Goal: Transaction & Acquisition: Obtain resource

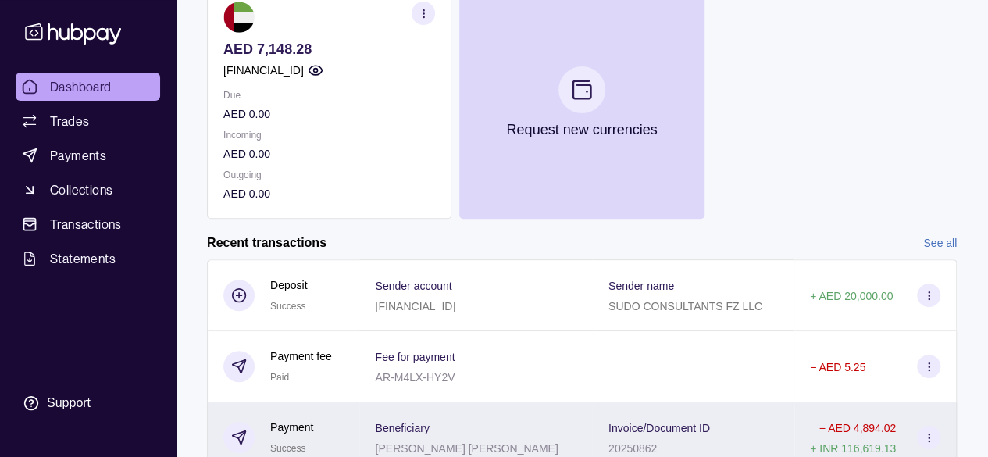
scroll to position [137, 0]
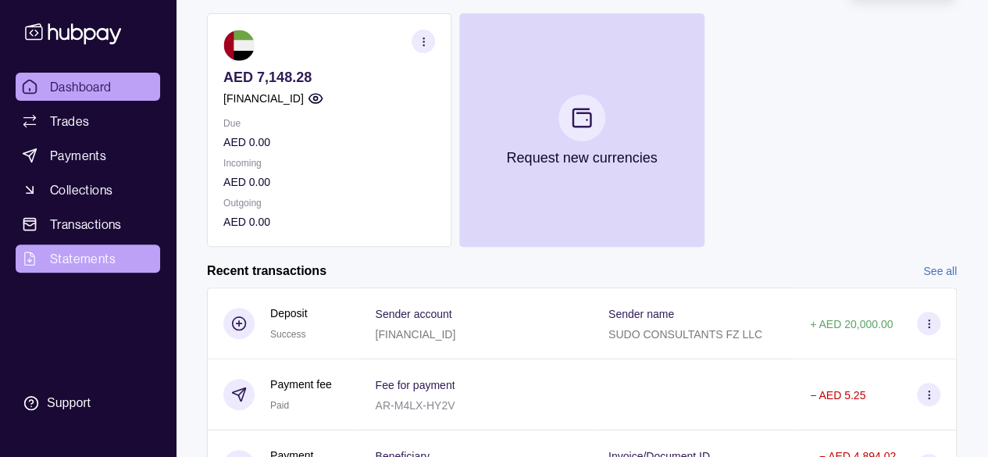
click at [96, 254] on span "Statements" at bounding box center [83, 258] width 66 height 19
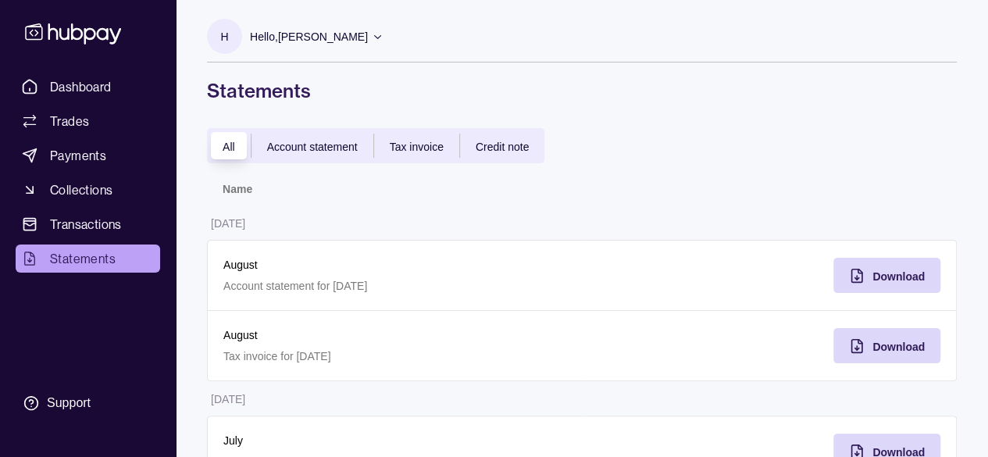
click at [297, 143] on span "Account statement" at bounding box center [312, 147] width 91 height 12
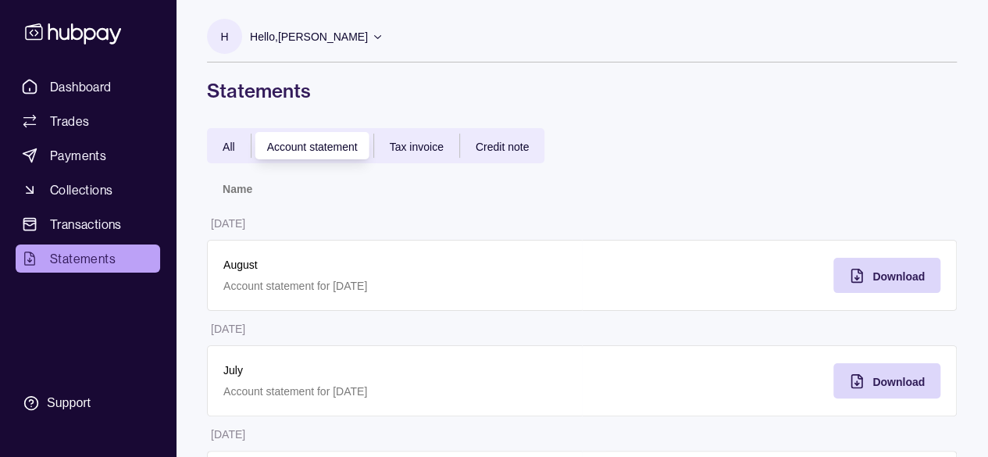
click at [230, 148] on span "All" at bounding box center [229, 147] width 12 height 12
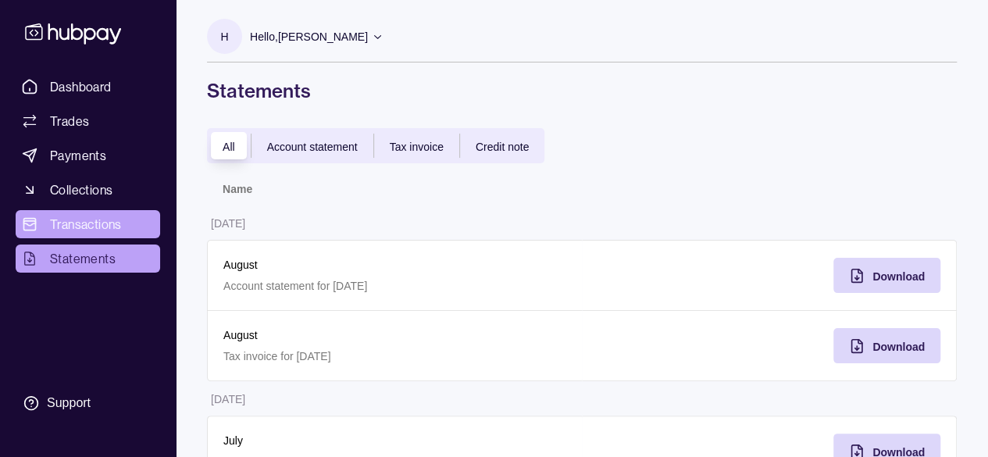
click at [66, 226] on span "Transactions" at bounding box center [86, 224] width 72 height 19
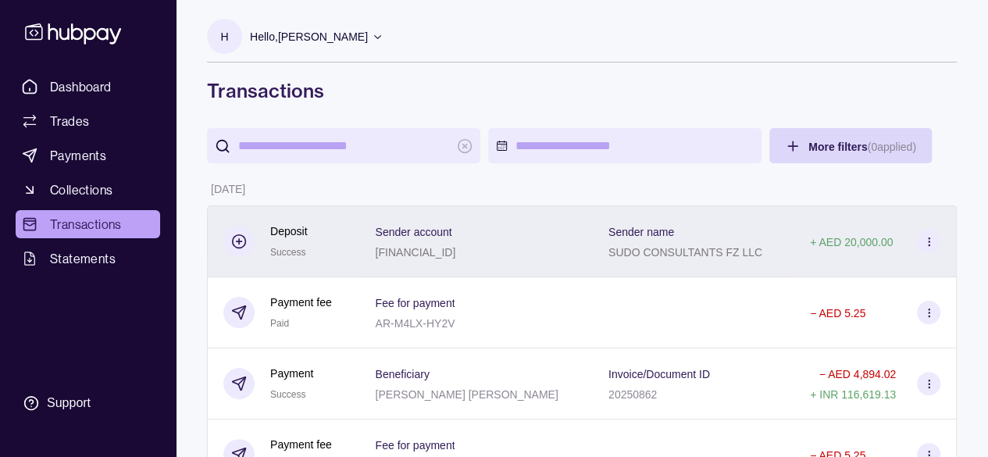
click at [455, 248] on p "[FINANCIAL_ID]" at bounding box center [415, 252] width 80 height 12
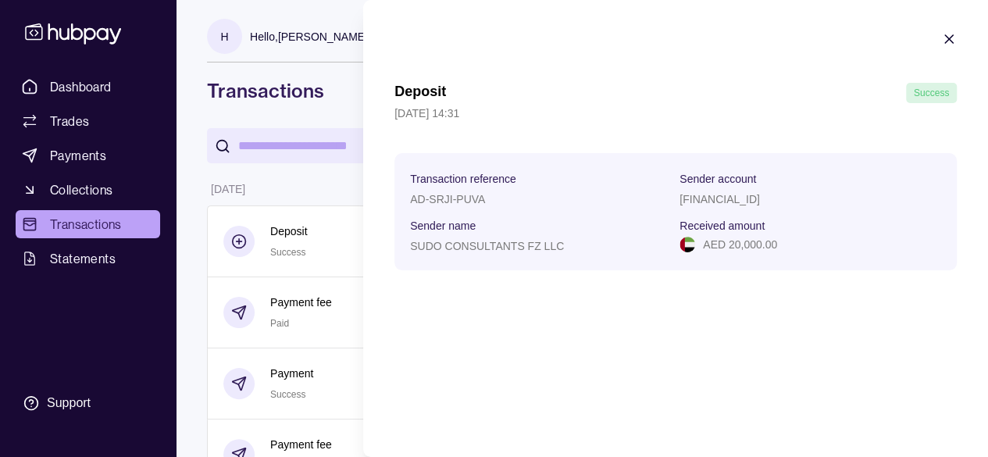
click at [944, 38] on icon "button" at bounding box center [949, 39] width 16 height 16
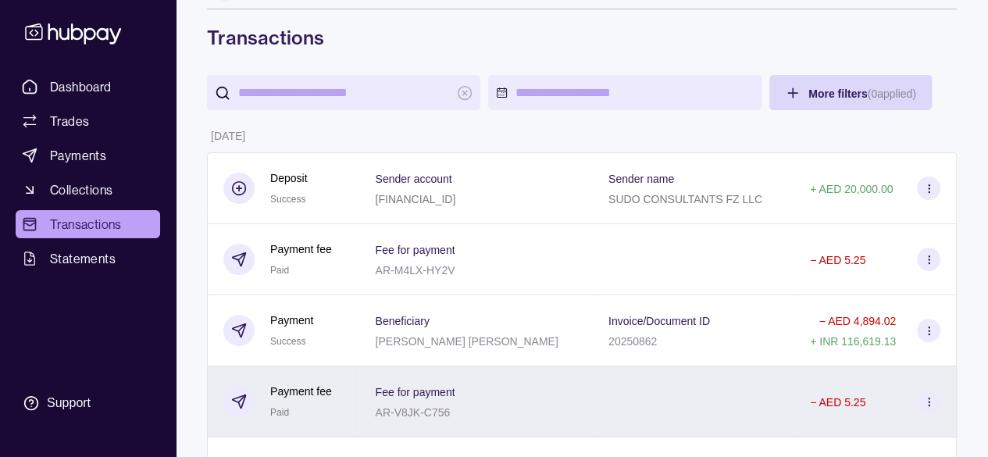
scroll to position [78, 0]
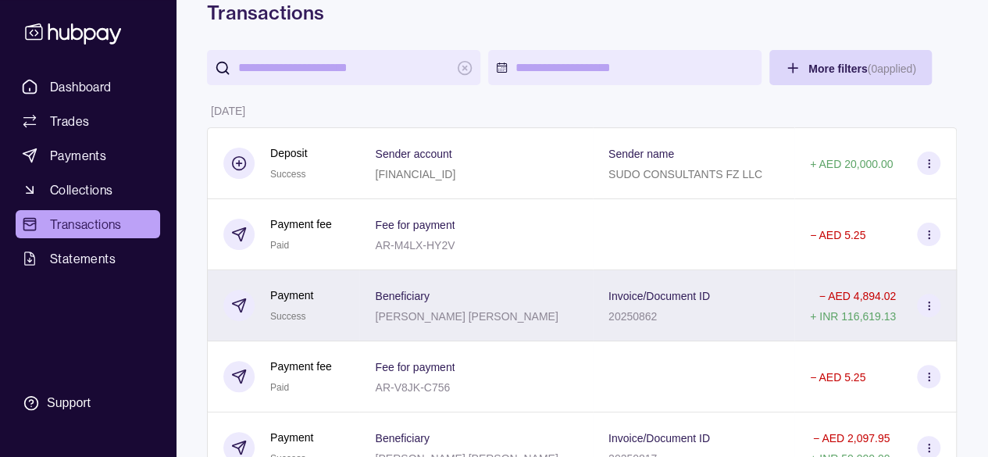
click at [409, 294] on p "Beneficiary" at bounding box center [402, 296] width 54 height 12
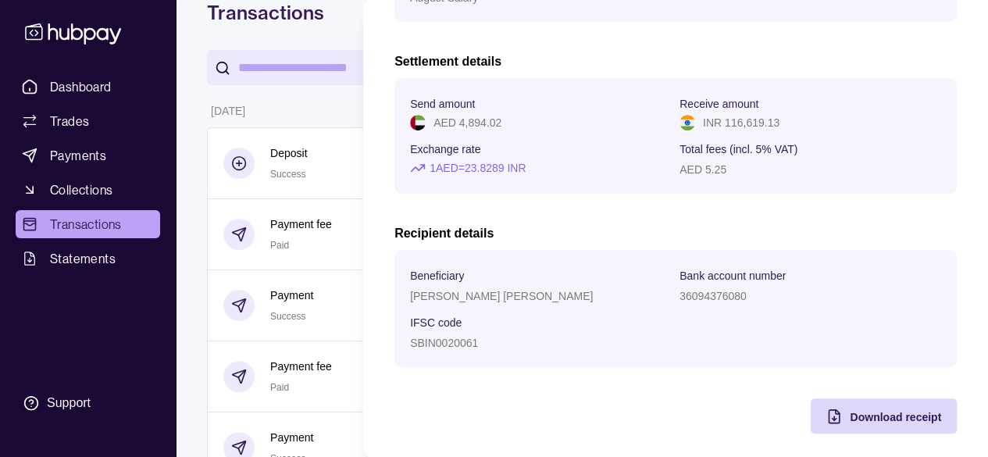
scroll to position [256, 0]
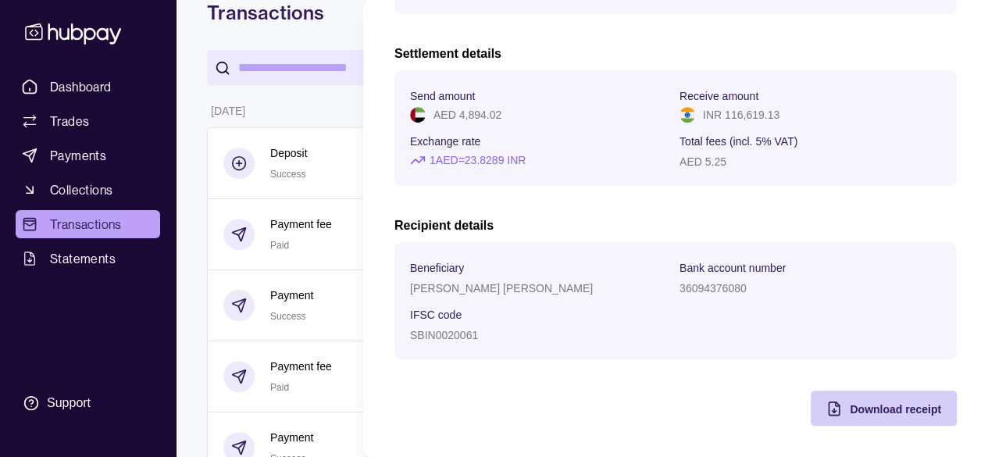
click at [879, 397] on div "Download receipt" at bounding box center [872, 407] width 138 height 35
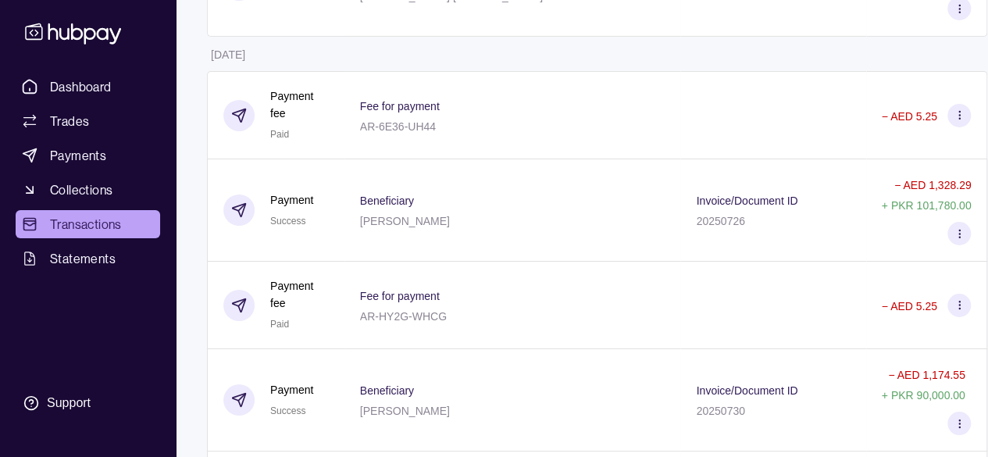
scroll to position [14657, 0]
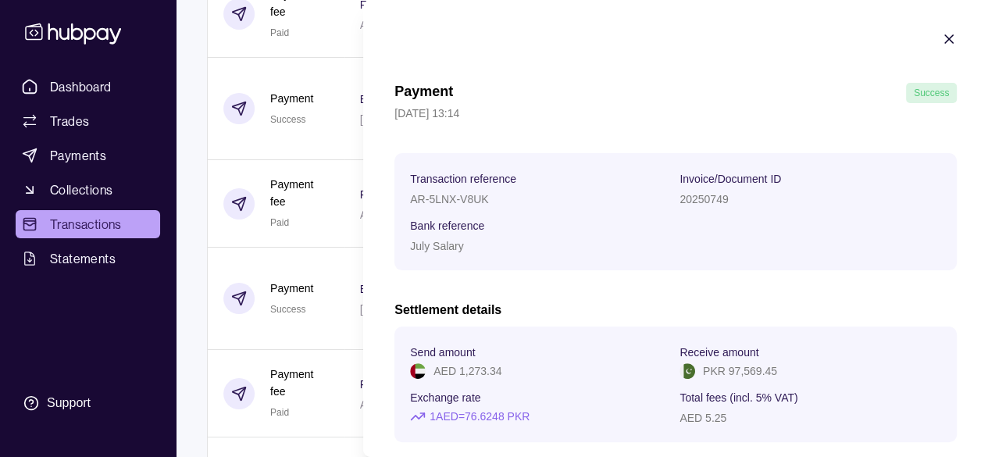
click at [941, 43] on icon "button" at bounding box center [949, 39] width 16 height 16
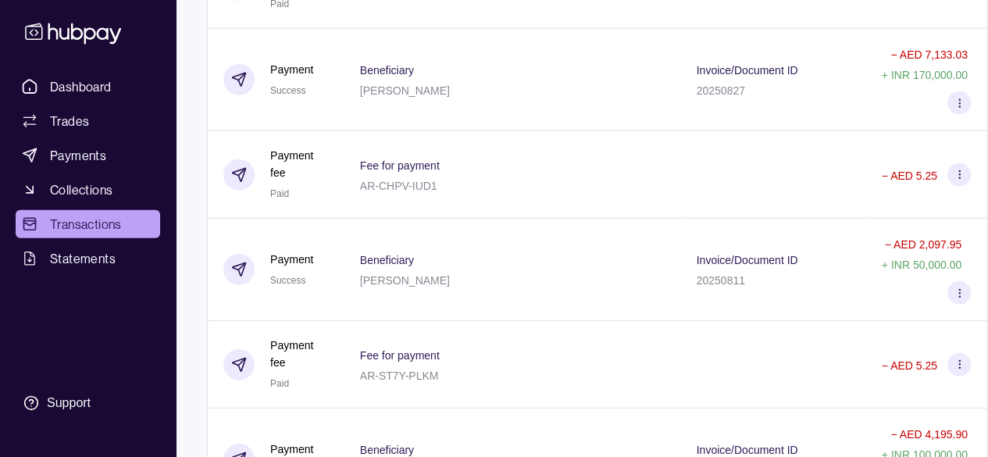
scroll to position [0, 0]
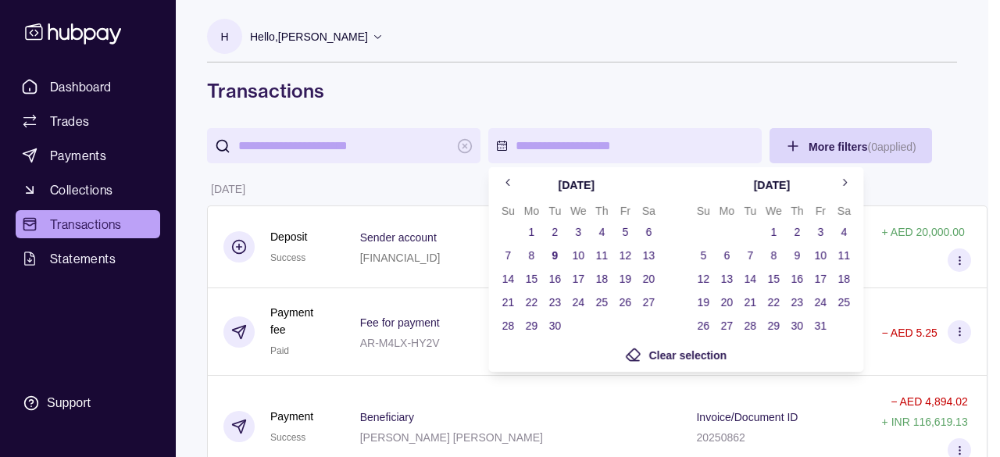
click at [534, 231] on button "1" at bounding box center [531, 232] width 22 height 22
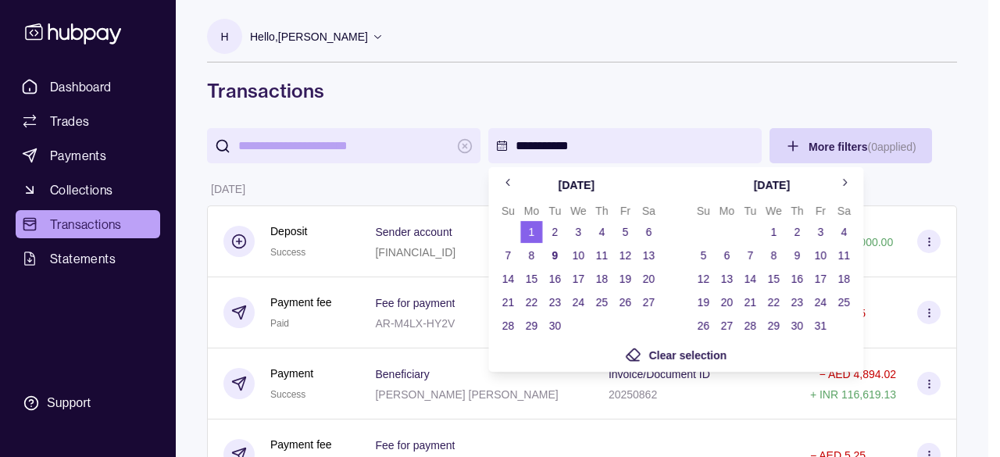
click at [557, 323] on button "30" at bounding box center [555, 326] width 22 height 22
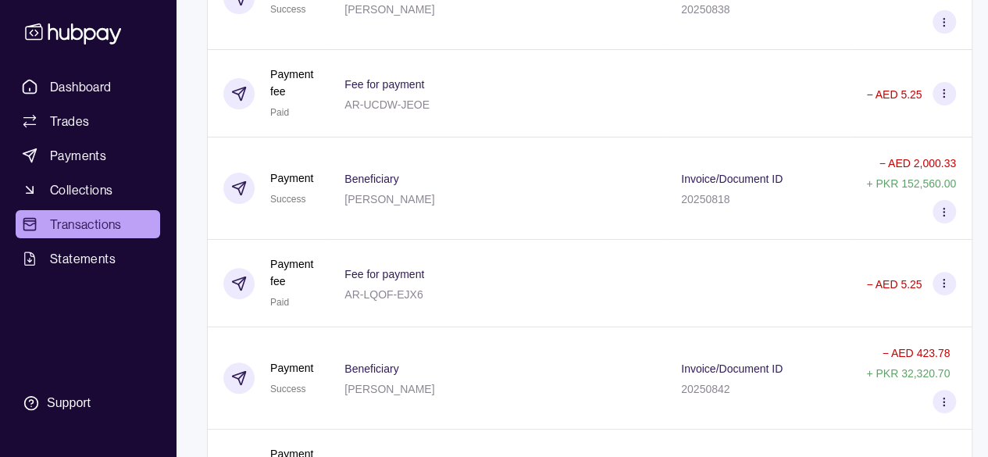
scroll to position [3124, 0]
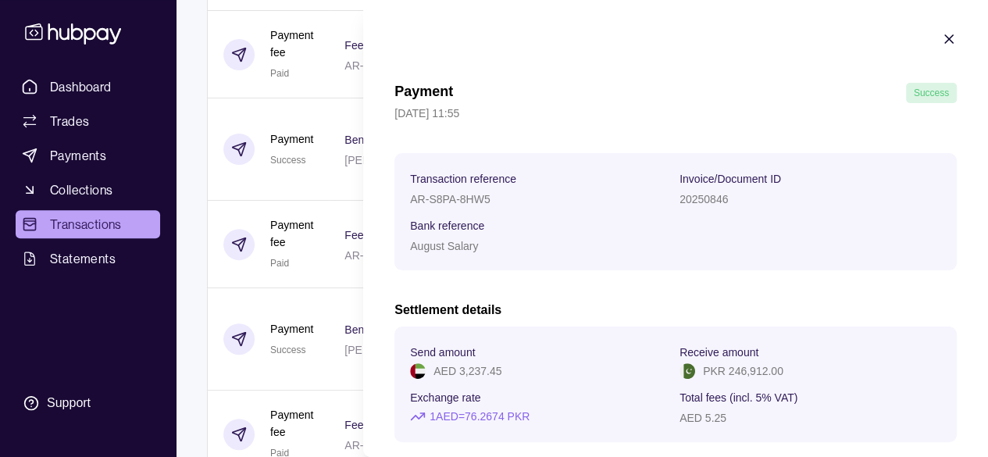
click at [933, 53] on section "Payment Success [DATE] 11:55 Transaction reference AR-S8PA-8HW5 Invoice/Documen…" at bounding box center [675, 356] width 625 height 713
click at [941, 47] on div at bounding box center [949, 41] width 16 height 20
click at [941, 42] on icon "button" at bounding box center [949, 39] width 16 height 16
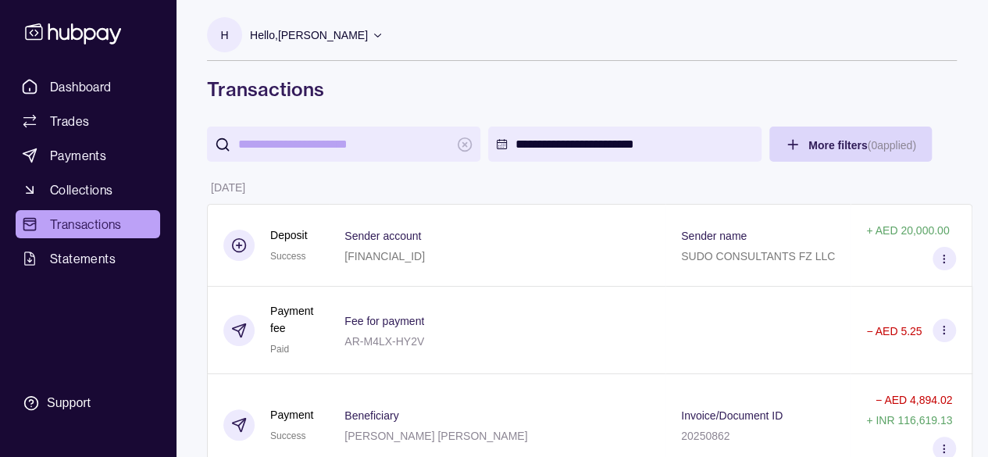
scroll to position [0, 0]
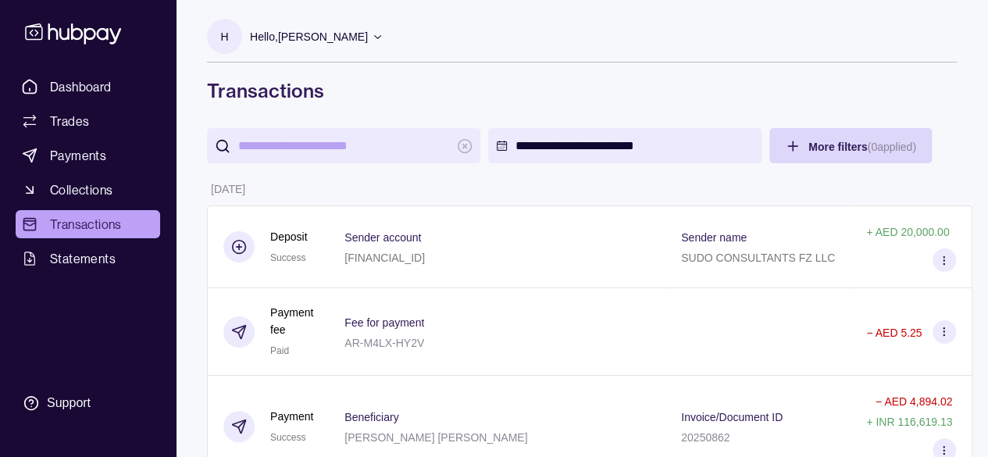
click at [86, 259] on span "Statements" at bounding box center [83, 258] width 66 height 19
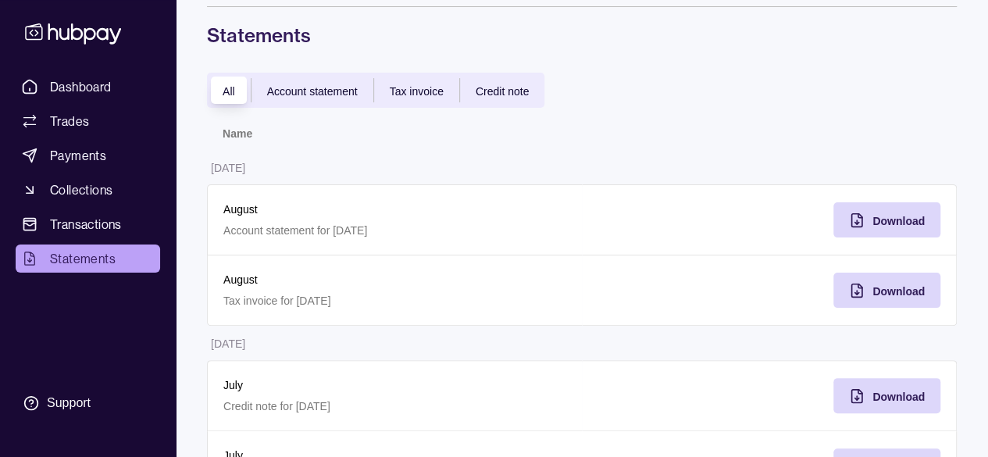
scroll to position [78, 0]
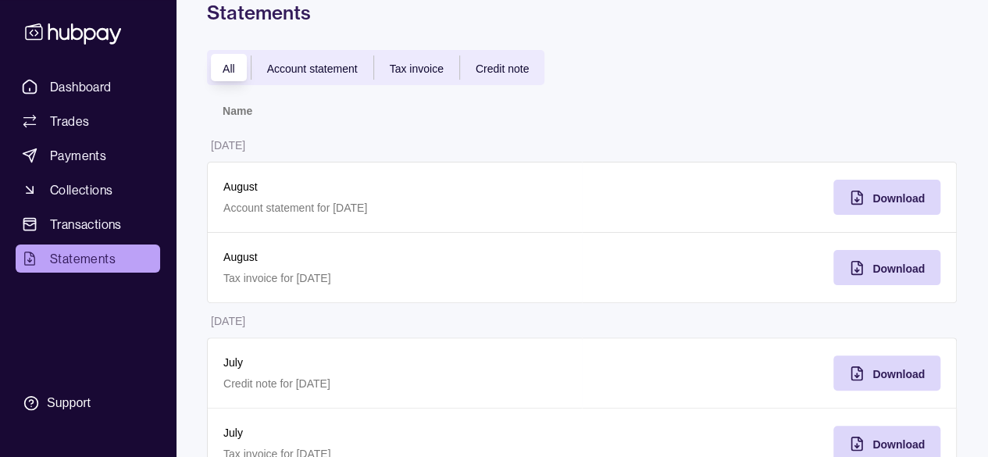
click at [408, 71] on span "Tax invoice" at bounding box center [417, 68] width 54 height 12
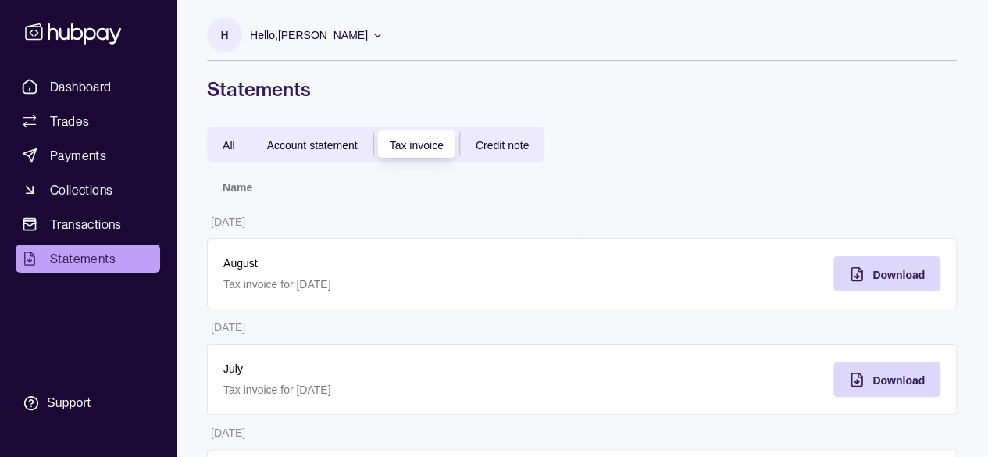
scroll to position [0, 0]
click at [297, 152] on span "Account statement" at bounding box center [312, 147] width 91 height 12
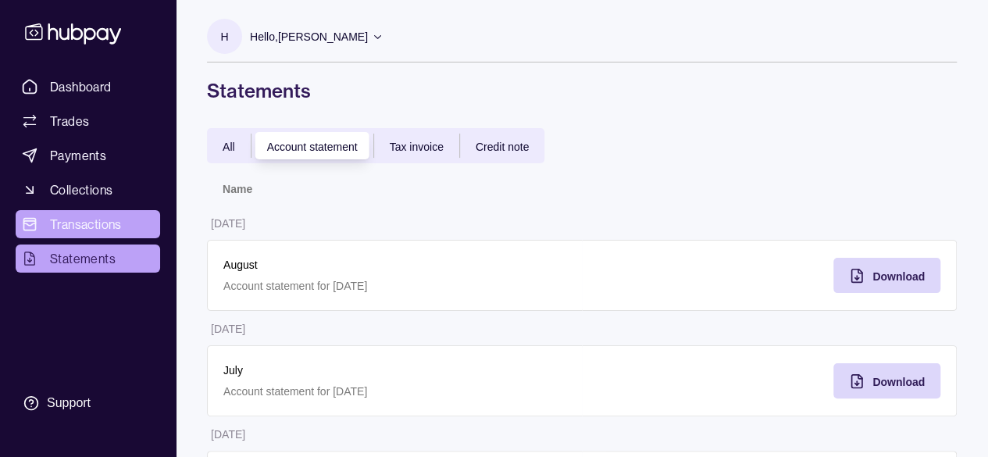
click at [86, 215] on span "Transactions" at bounding box center [86, 224] width 72 height 19
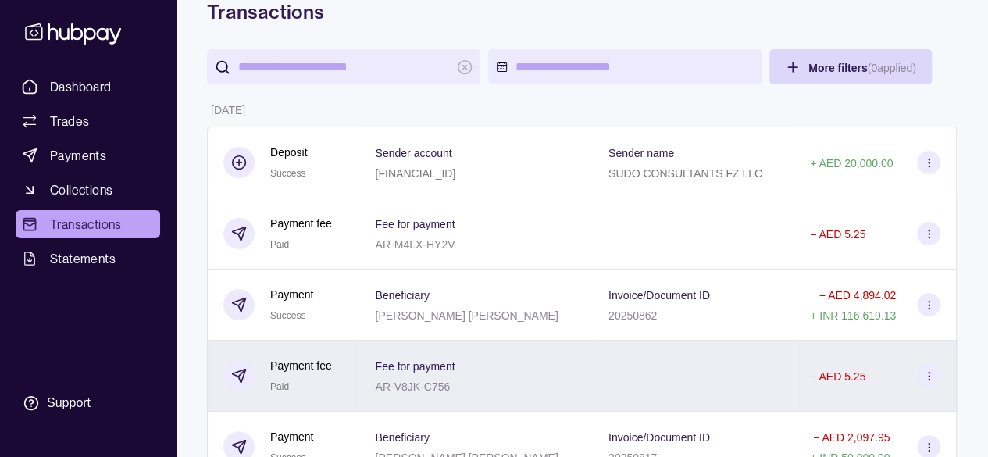
scroll to position [156, 0]
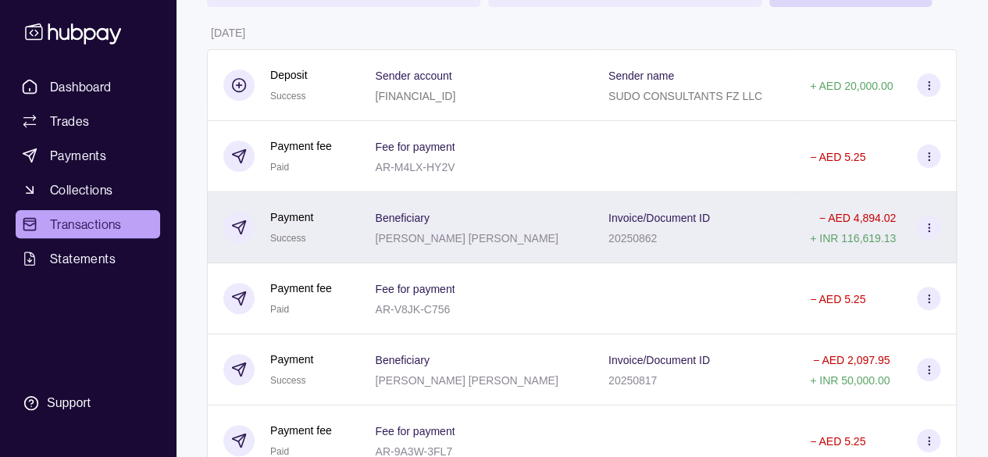
click at [460, 226] on div "Beneficiary [PERSON_NAME] [PERSON_NAME]" at bounding box center [466, 227] width 183 height 39
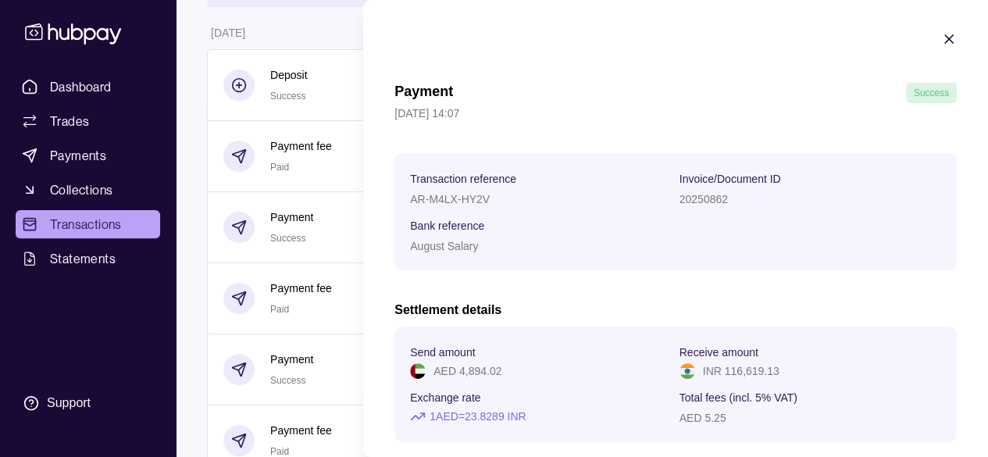
click at [943, 35] on icon "button" at bounding box center [949, 39] width 16 height 16
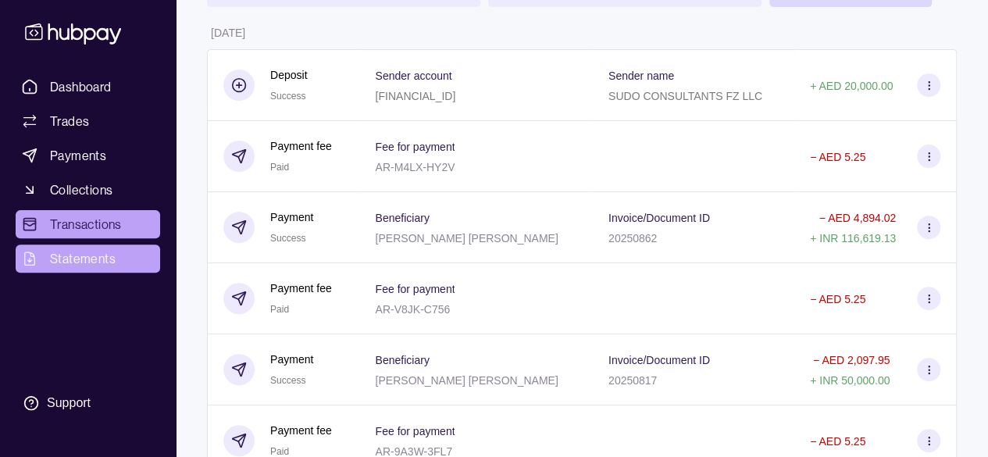
click at [105, 261] on span "Statements" at bounding box center [83, 258] width 66 height 19
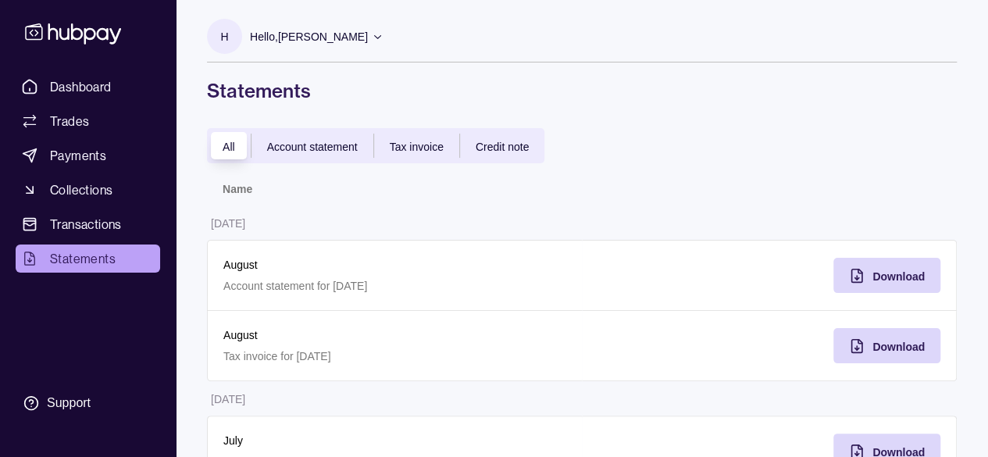
click at [558, 287] on p "Account statement for [DATE]" at bounding box center [394, 285] width 343 height 17
click at [865, 282] on div "Download" at bounding box center [874, 275] width 99 height 35
